Goal: Task Accomplishment & Management: Use online tool/utility

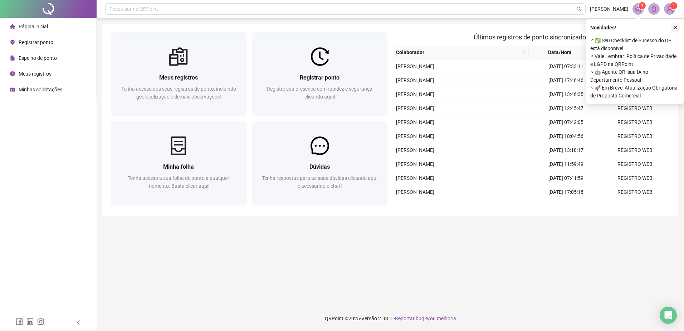
click at [676, 27] on icon "close" at bounding box center [675, 27] width 5 height 5
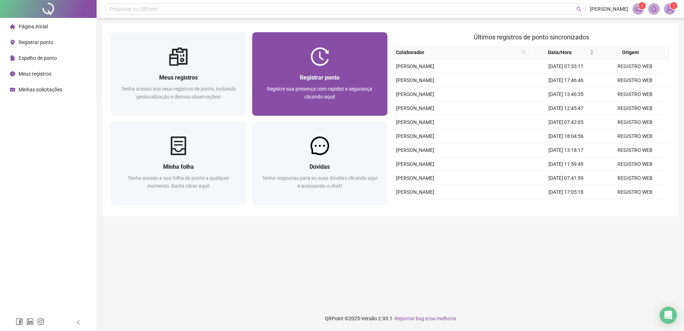
click at [322, 75] on span "Registrar ponto" at bounding box center [320, 77] width 40 height 7
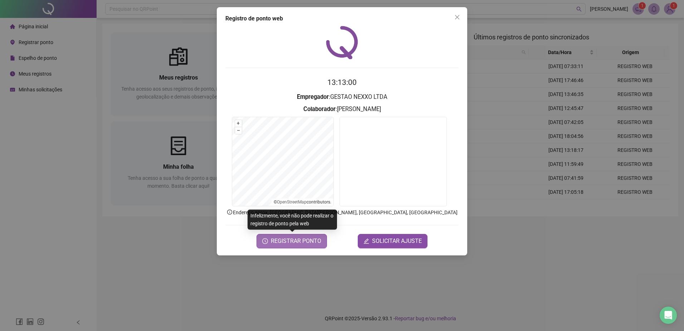
click at [293, 240] on span "REGISTRAR PONTO" at bounding box center [296, 240] width 50 height 9
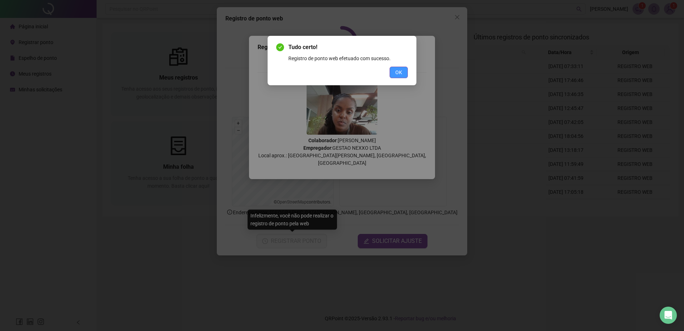
click at [398, 72] on span "OK" at bounding box center [398, 72] width 7 height 8
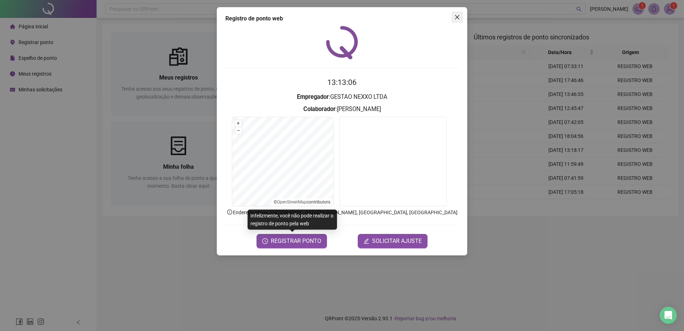
click at [456, 15] on icon "close" at bounding box center [457, 17] width 6 height 6
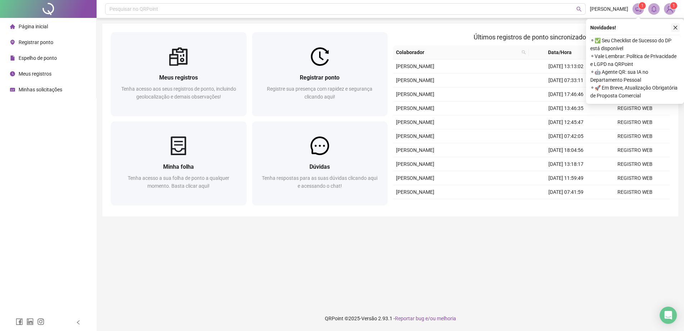
click at [678, 28] on button "button" at bounding box center [675, 27] width 9 height 9
